Goal: Transaction & Acquisition: Subscribe to service/newsletter

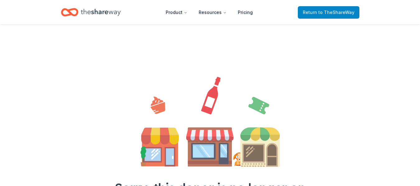
click at [334, 12] on span "to TheShareWay" at bounding box center [337, 12] width 36 height 5
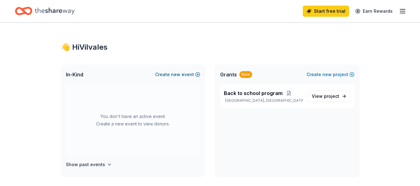
click at [175, 73] on span "new" at bounding box center [175, 74] width 9 height 7
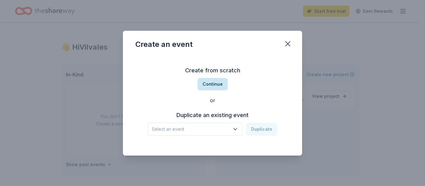
click at [211, 83] on button "Continue" at bounding box center [213, 84] width 30 height 12
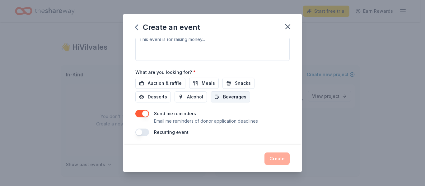
scroll to position [191, 0]
click at [287, 27] on icon "button" at bounding box center [287, 26] width 9 height 9
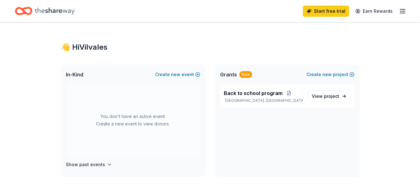
click at [155, 71] on button "Create new event" at bounding box center [177, 74] width 45 height 7
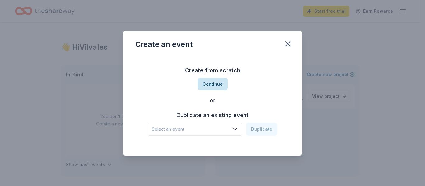
click at [217, 83] on button "Continue" at bounding box center [213, 84] width 30 height 12
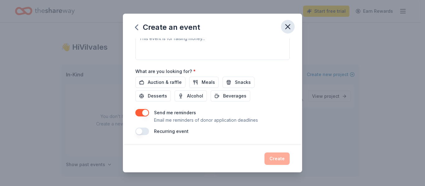
click at [286, 26] on icon "button" at bounding box center [288, 27] width 4 height 4
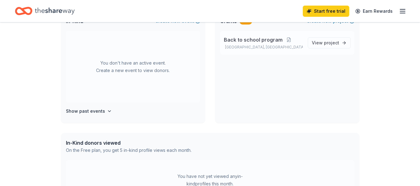
scroll to position [0, 0]
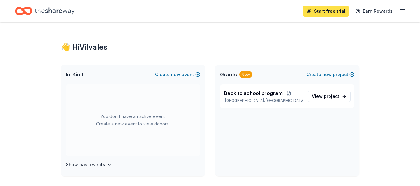
click at [330, 10] on link "Start free trial" at bounding box center [326, 11] width 46 height 11
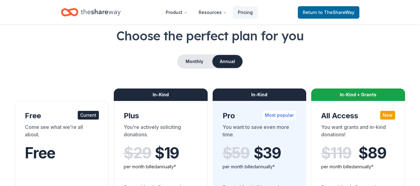
scroll to position [31, 0]
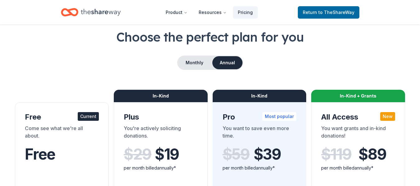
click at [351, 95] on div "In-Kind + Grants" at bounding box center [358, 96] width 94 height 12
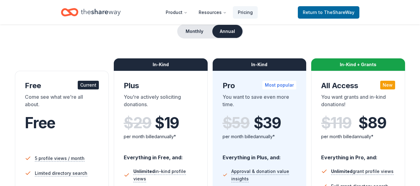
scroll to position [62, 0]
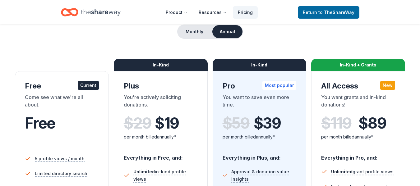
click at [336, 67] on div "In-Kind + Grants" at bounding box center [358, 65] width 94 height 12
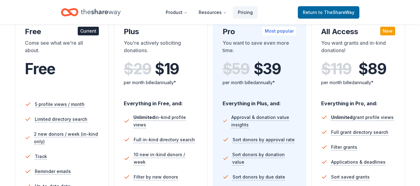
scroll to position [91, 0]
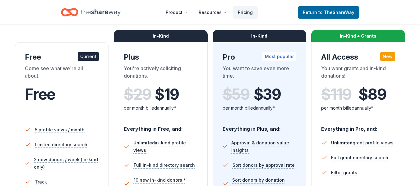
click at [163, 37] on div "In-Kind" at bounding box center [161, 36] width 94 height 12
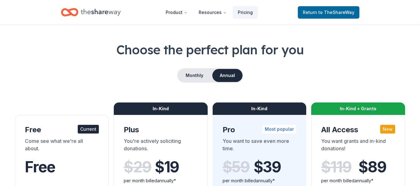
scroll to position [0, 0]
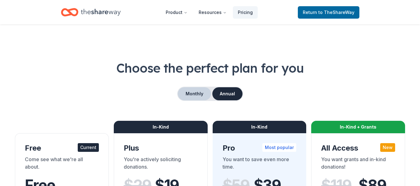
click at [196, 91] on button "Monthly" at bounding box center [194, 93] width 33 height 13
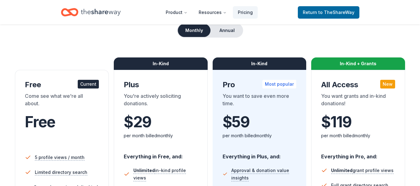
scroll to position [62, 0]
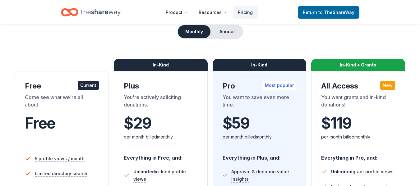
click at [350, 66] on div "In-Kind + Grants" at bounding box center [358, 65] width 94 height 12
click at [227, 33] on button "Annual" at bounding box center [227, 31] width 31 height 13
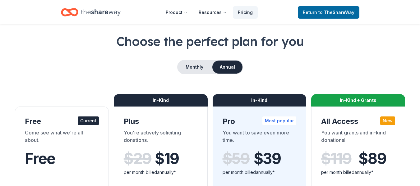
scroll to position [0, 0]
